Goal: Book appointment/travel/reservation

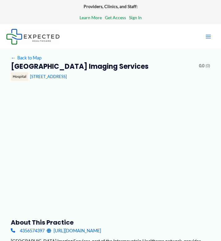
type input "**********"
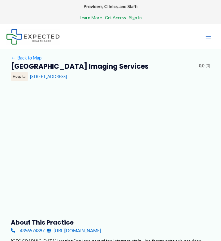
type input "**********"
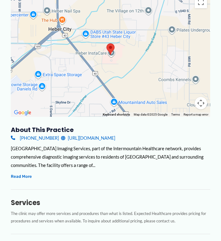
scroll to position [138, 0]
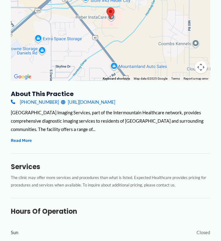
click at [115, 104] on link "[URL][DOMAIN_NAME]" at bounding box center [88, 102] width 54 height 8
